Goal: Transaction & Acquisition: Purchase product/service

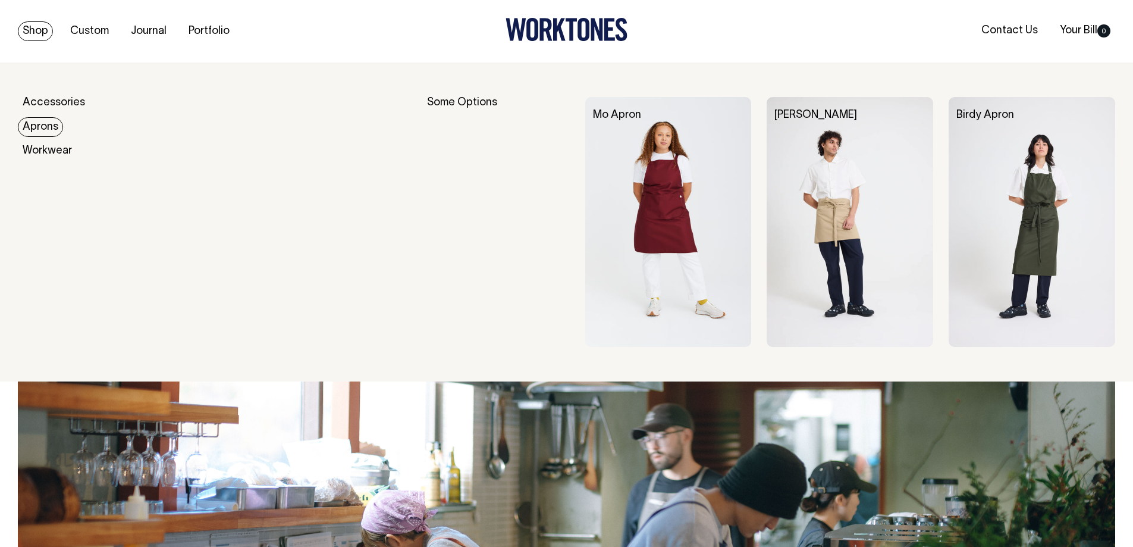
click at [39, 118] on link "Aprons" at bounding box center [40, 127] width 45 height 20
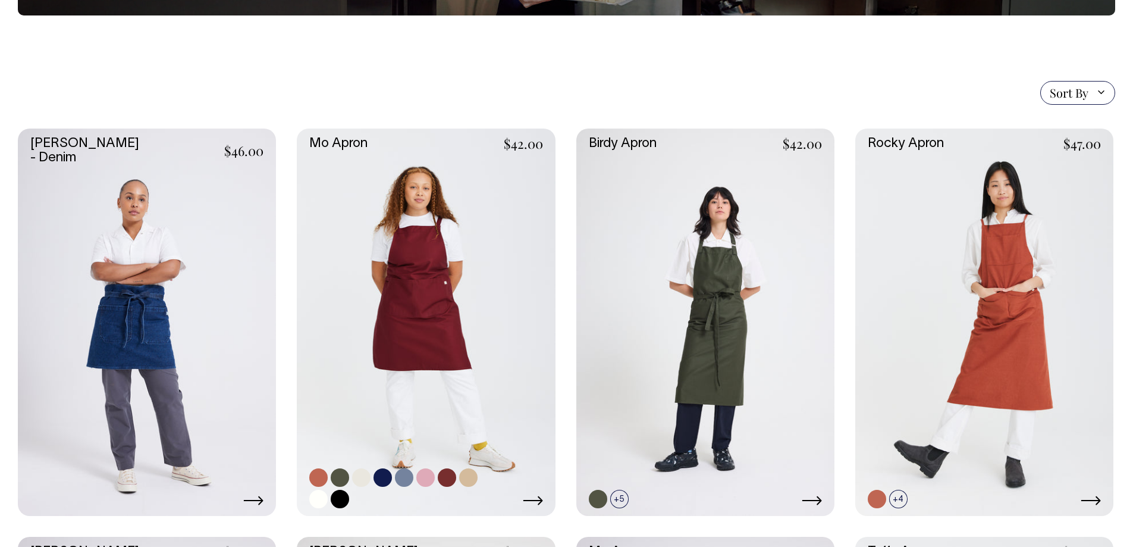
scroll to position [238, 0]
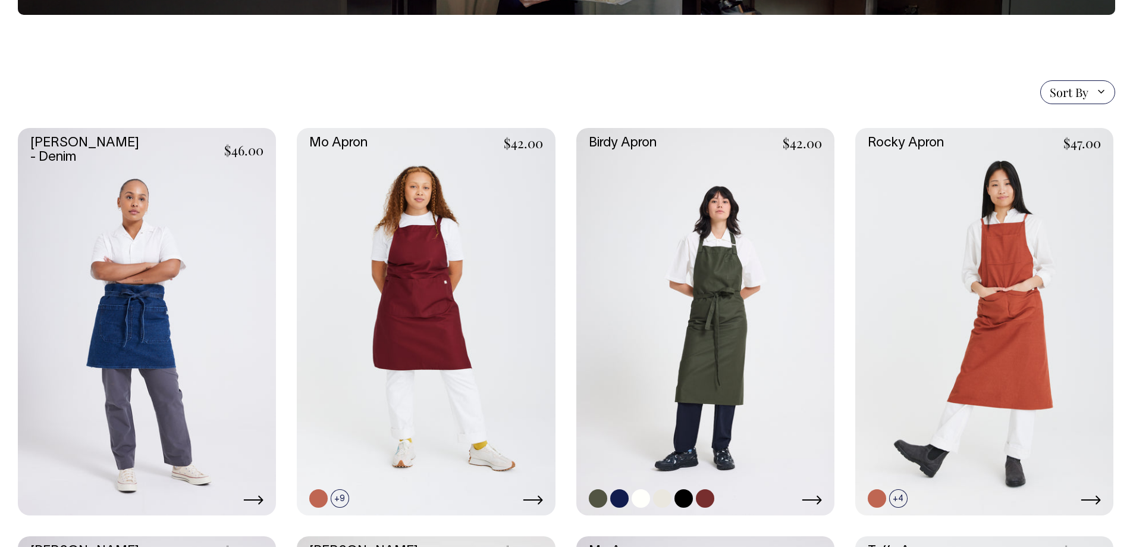
click at [621, 499] on link at bounding box center [619, 498] width 18 height 18
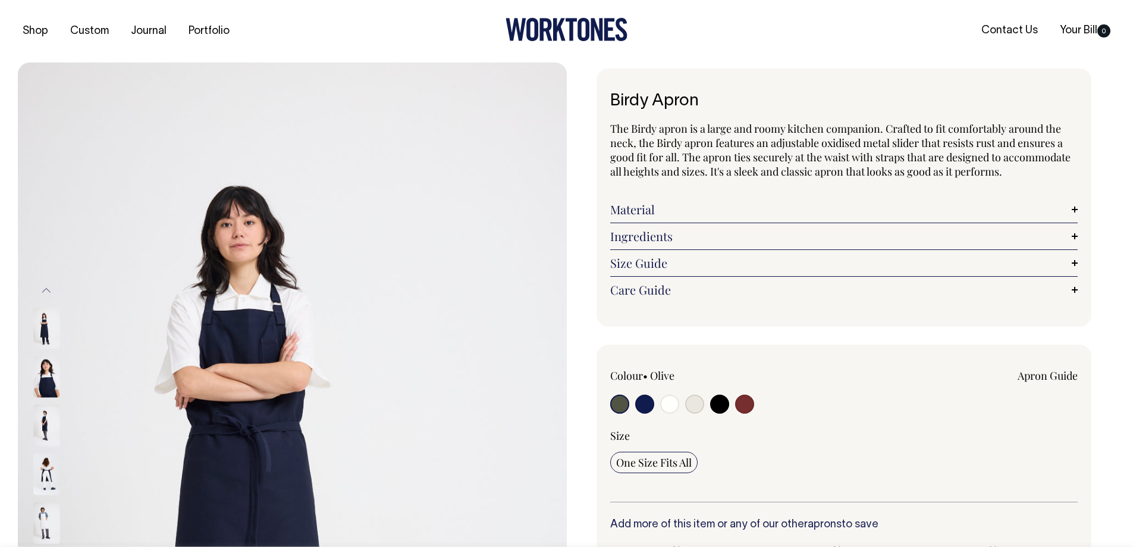
radio input "true"
select select "Dark Navy"
click at [716, 404] on input "radio" at bounding box center [719, 403] width 19 height 19
radio input "true"
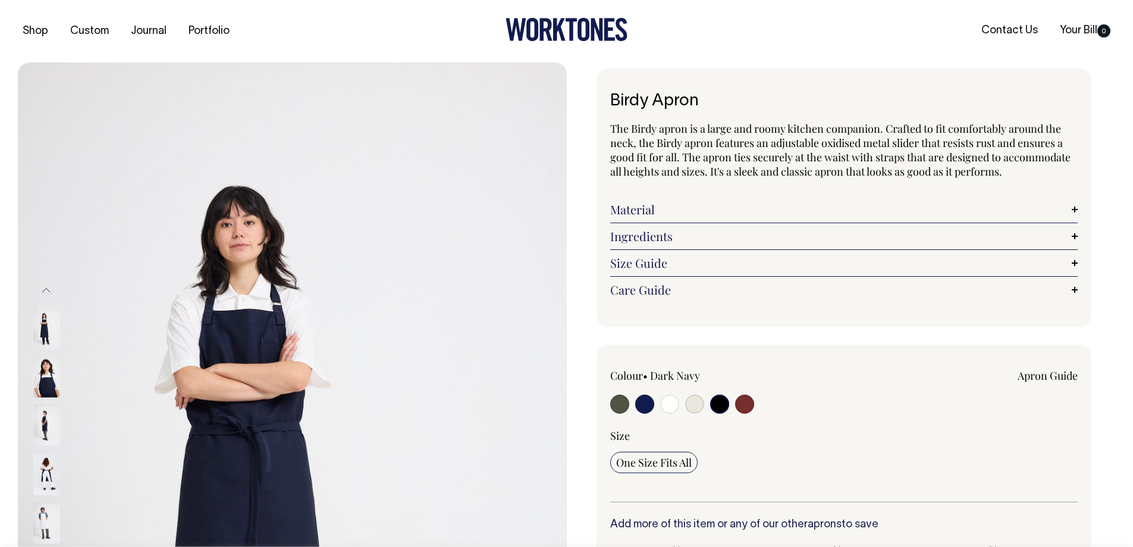
radio input "true"
select select "Black"
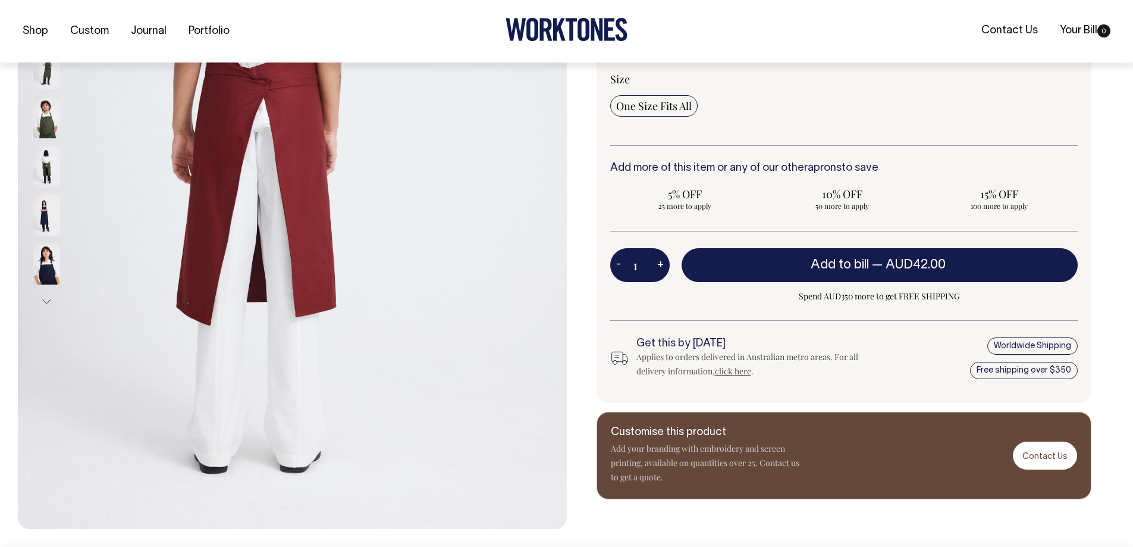
scroll to position [357, 0]
